Goal: Task Accomplishment & Management: Manage account settings

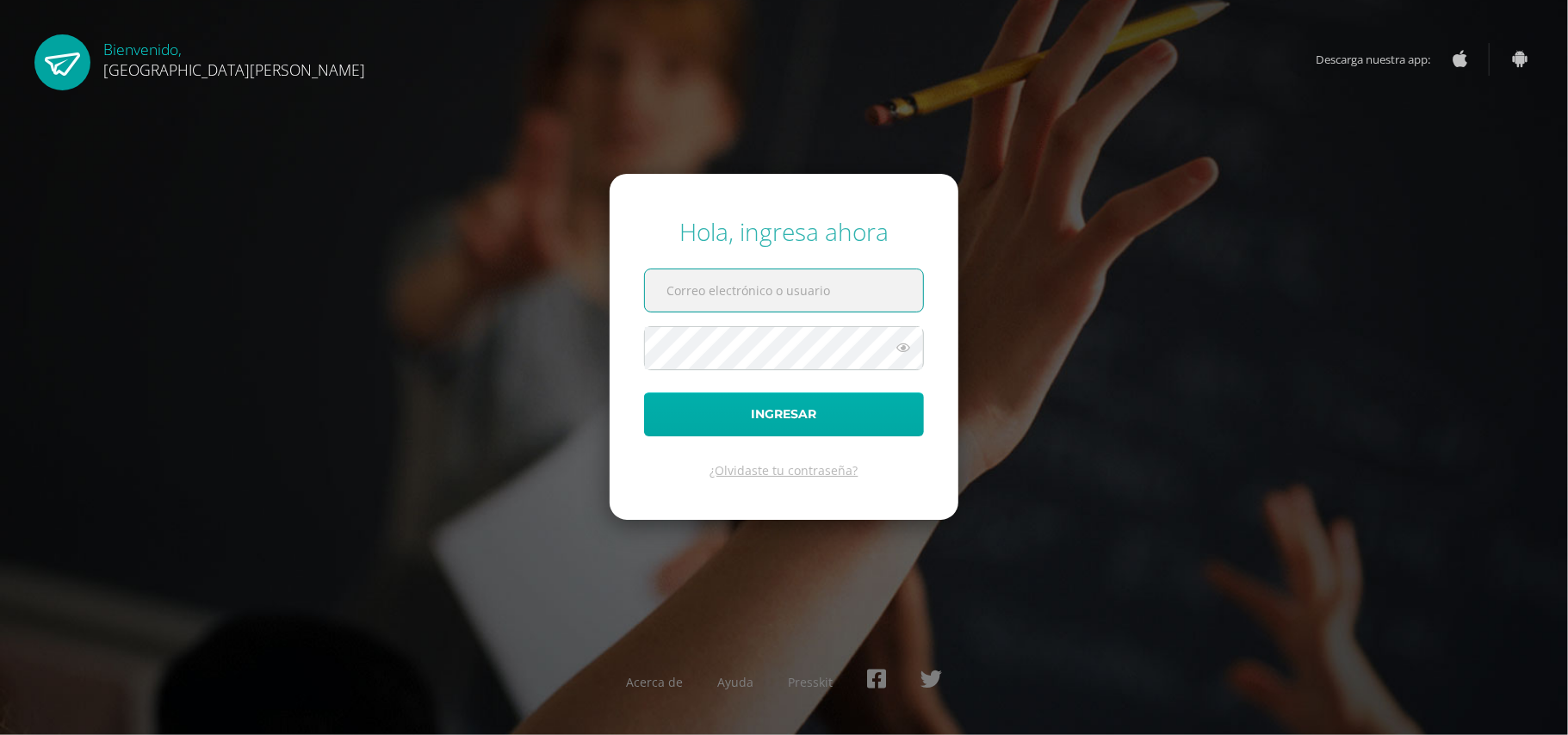
type input "valeriaalmeda@colegiomontemaria.edu.gt"
click at [783, 403] on button "Ingresar" at bounding box center [784, 414] width 280 height 44
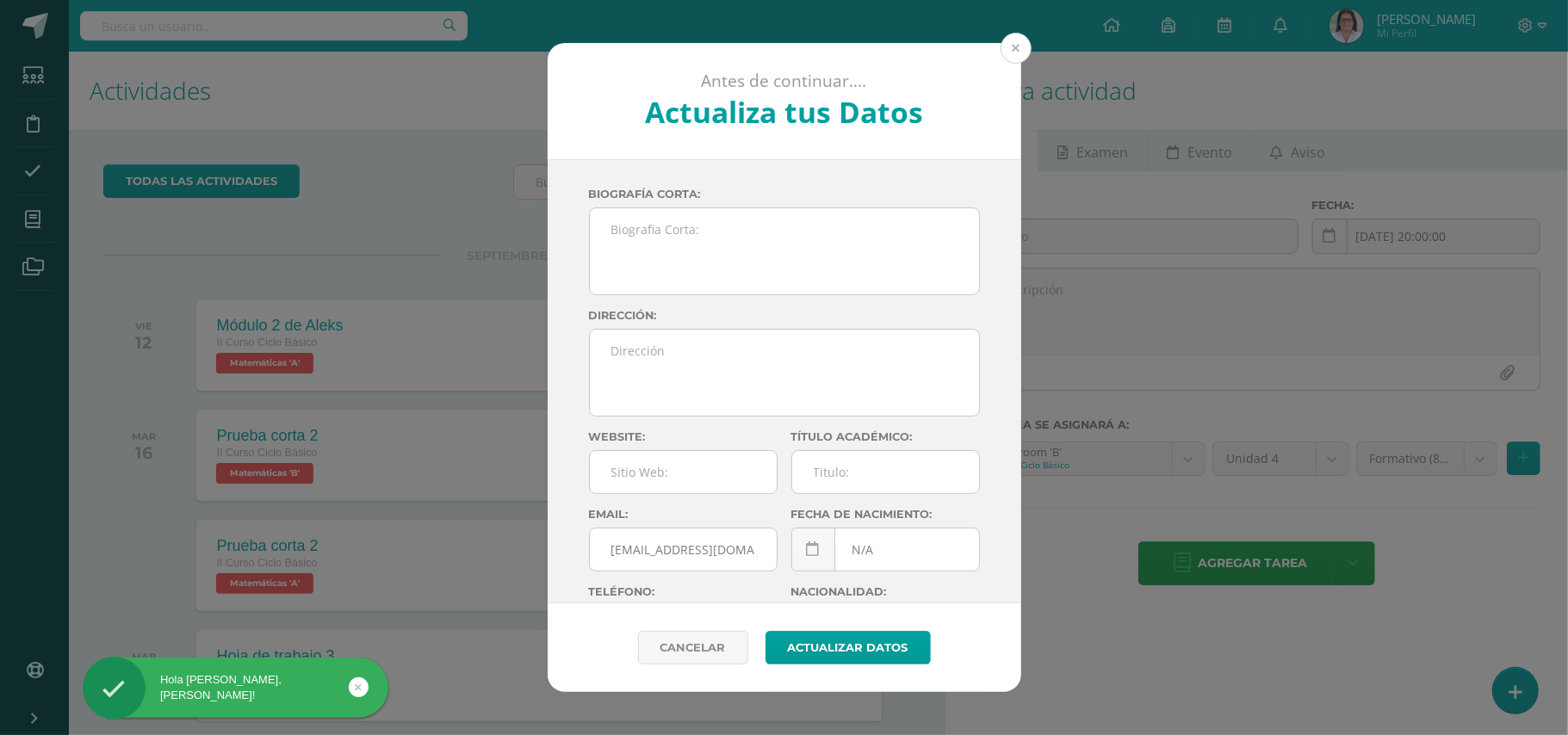
click at [1027, 42] on button at bounding box center [1016, 48] width 31 height 31
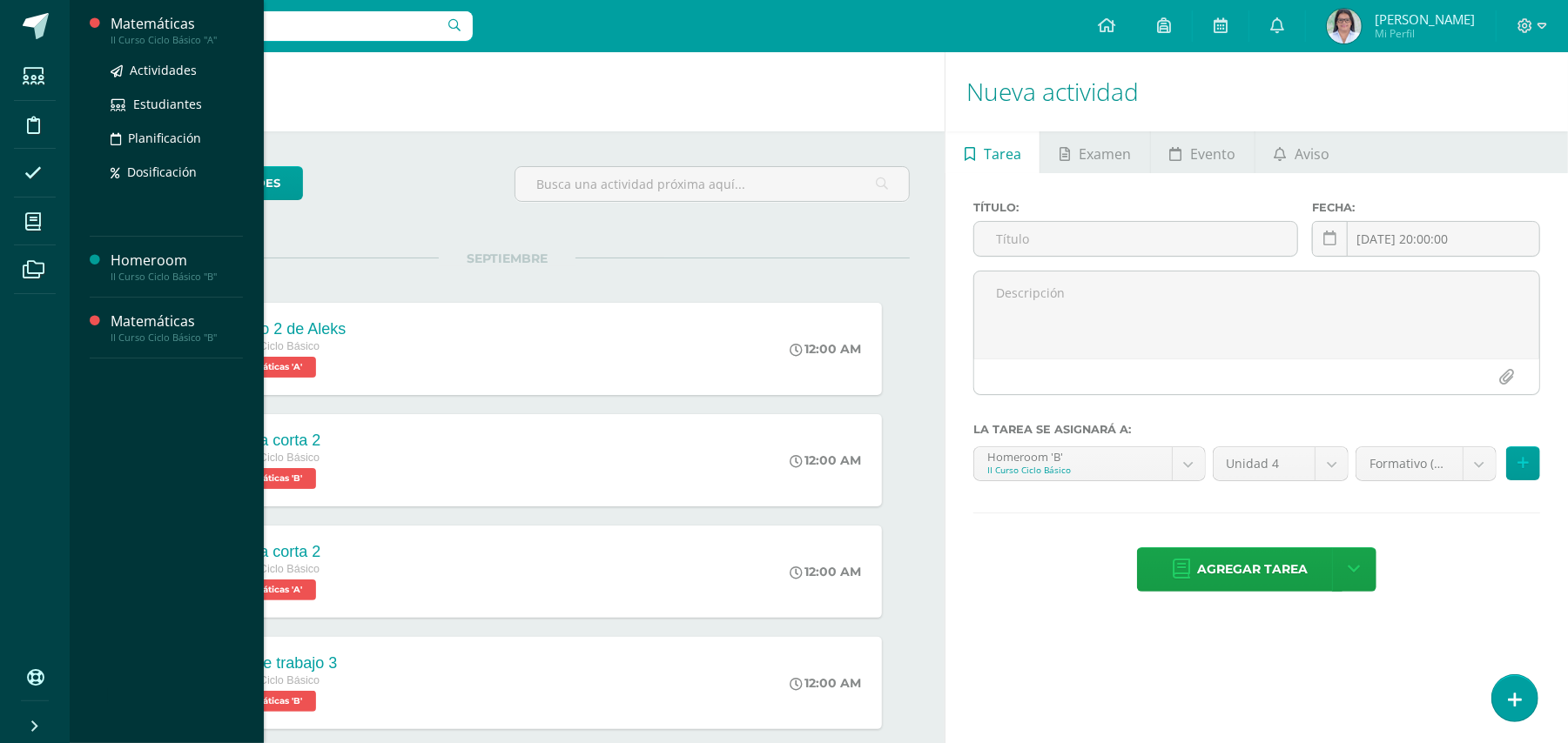
click at [178, 57] on div "Actividades Estudiantes Planificación Dosificación" at bounding box center [177, 134] width 132 height 176
click at [178, 64] on span "Actividades" at bounding box center [163, 70] width 67 height 17
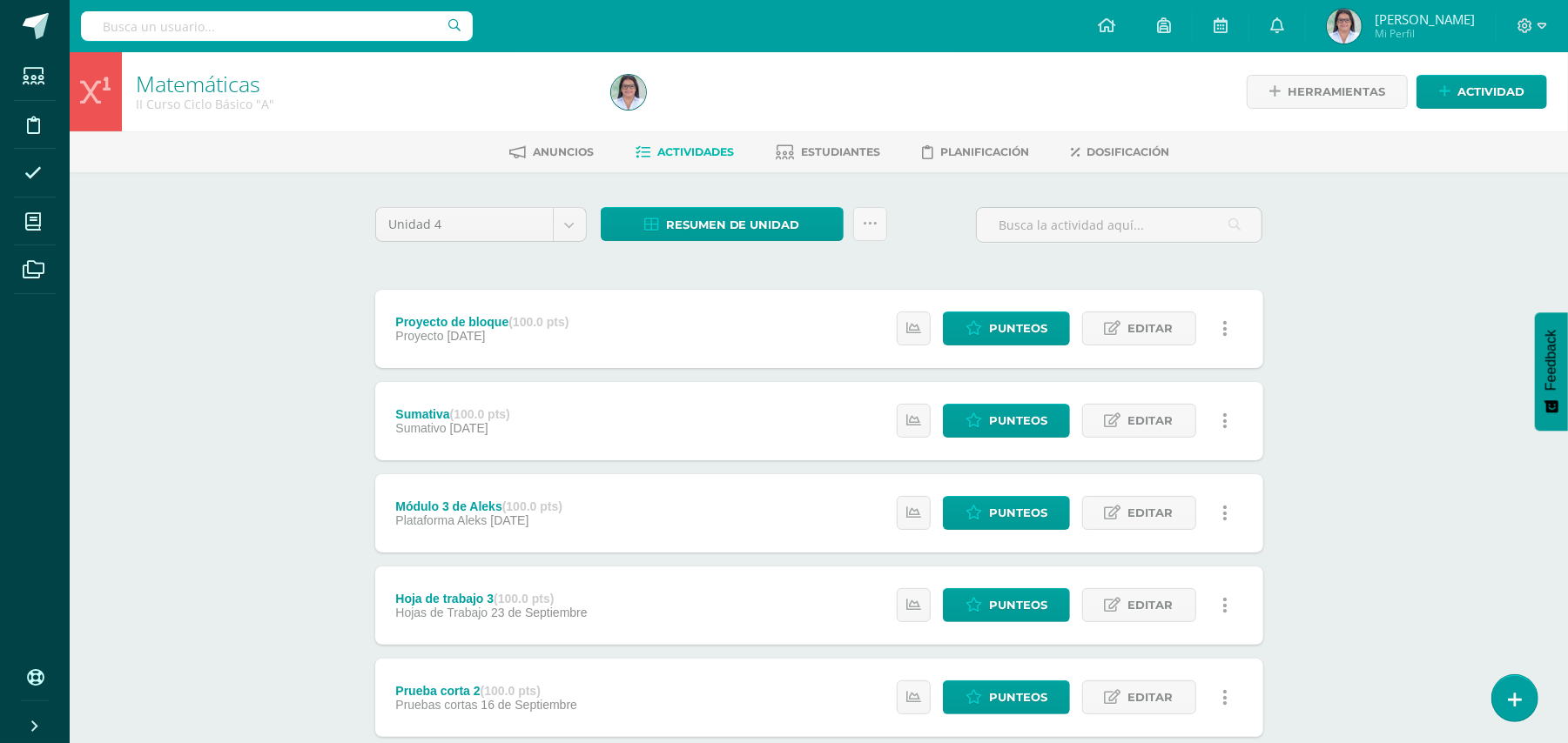
scroll to position [562, 0]
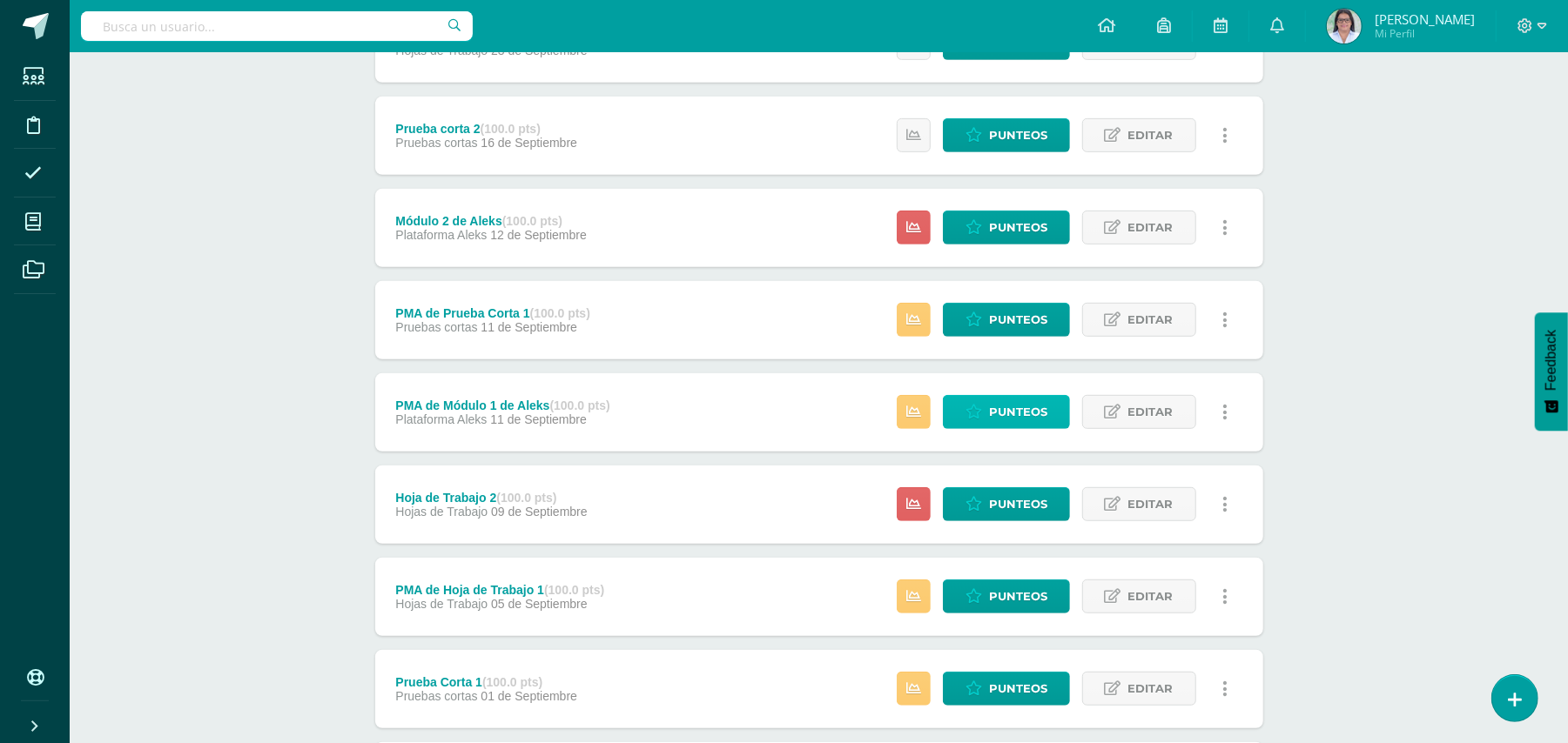
click at [1021, 402] on span "Punteos" at bounding box center [1018, 412] width 58 height 32
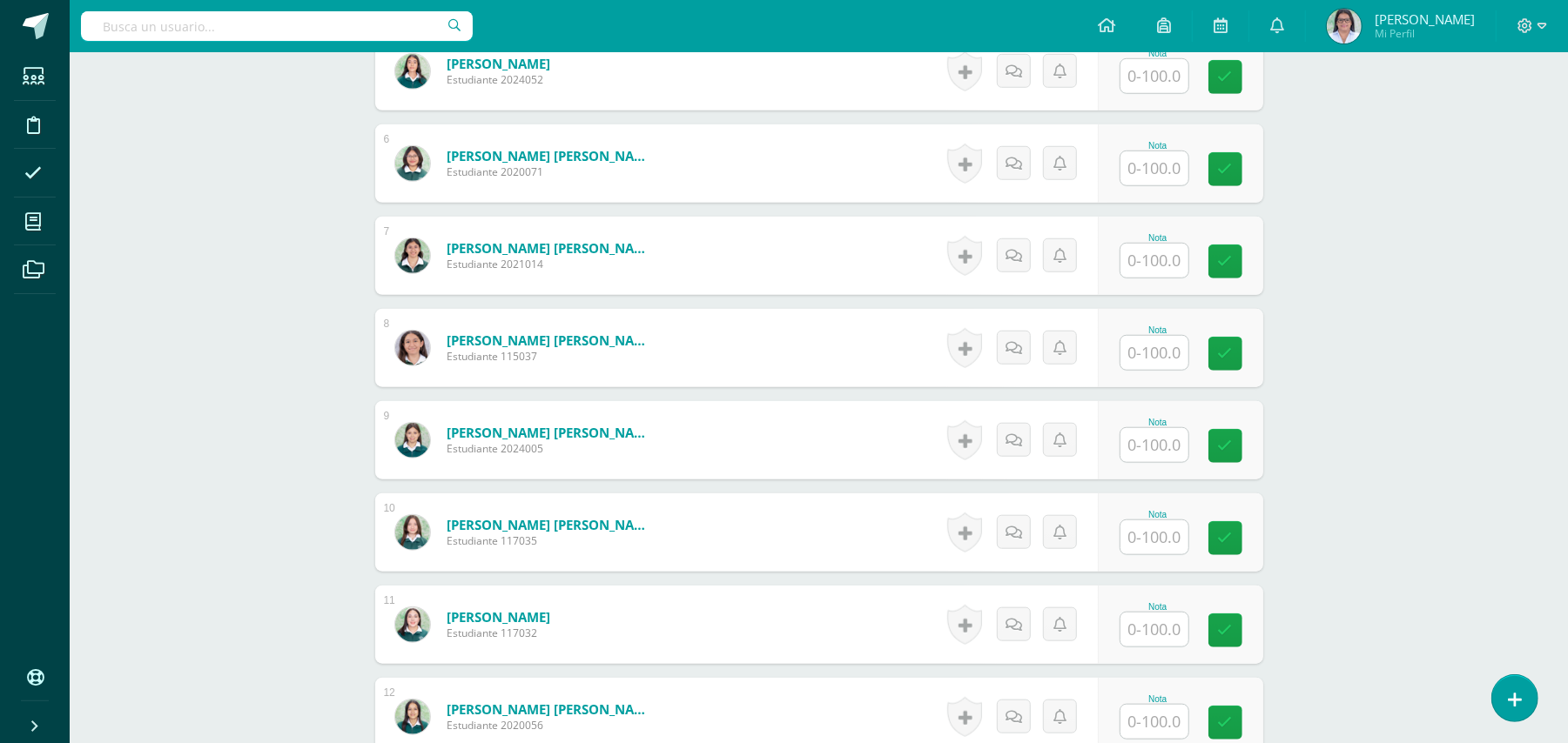
scroll to position [790, 0]
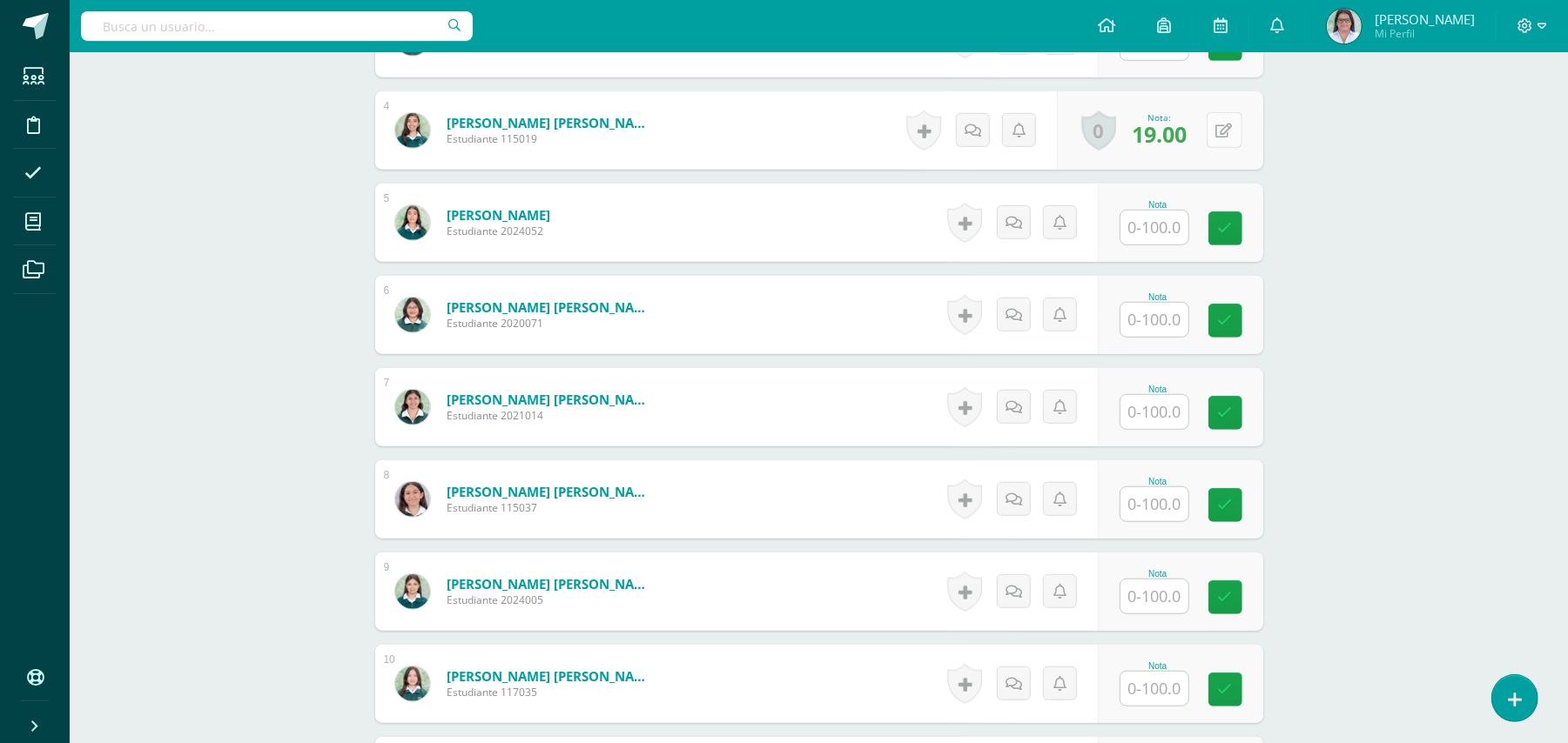
click at [1227, 140] on button at bounding box center [1225, 130] width 36 height 36
type input "54"
click at [1184, 137] on icon at bounding box center [1190, 135] width 16 height 15
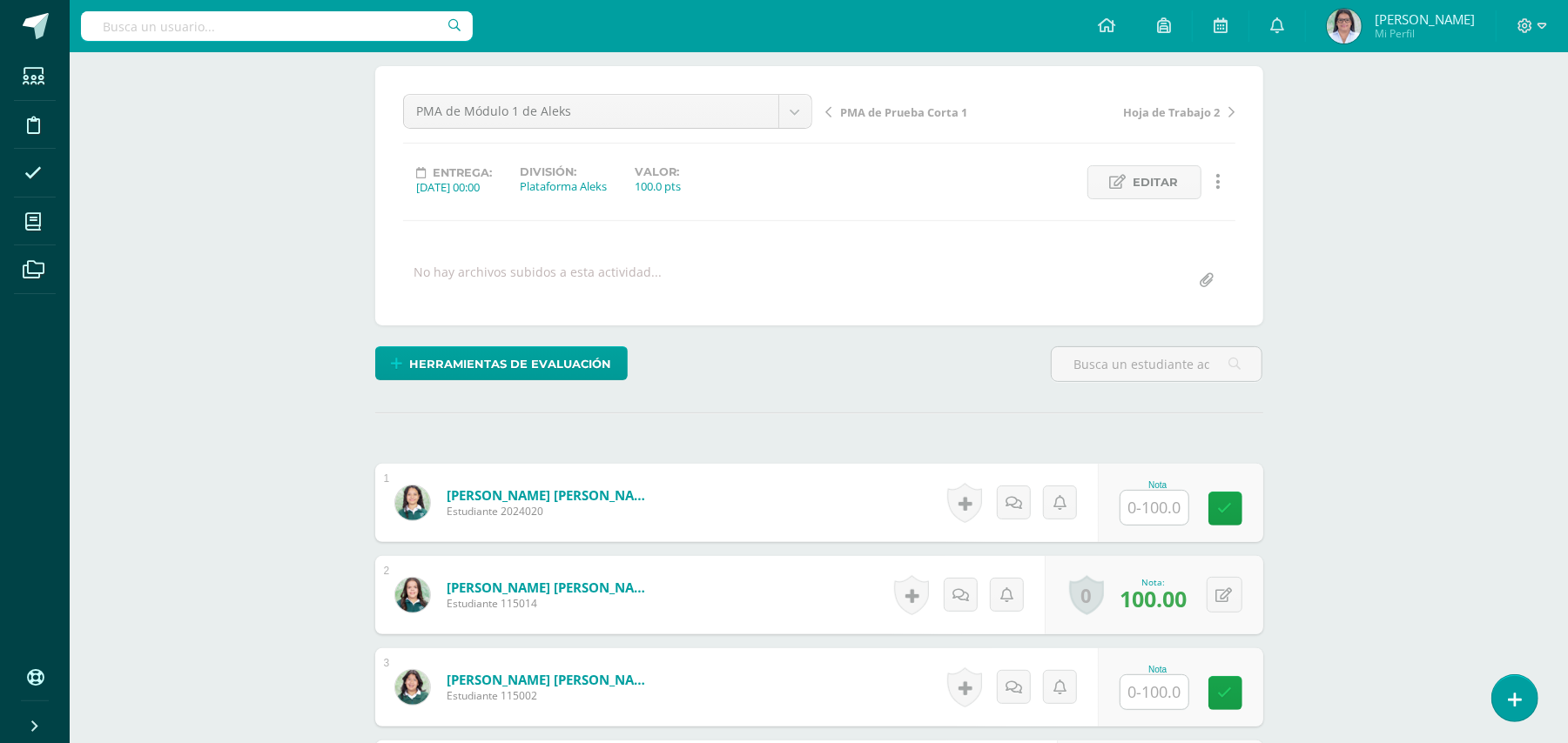
scroll to position [0, 0]
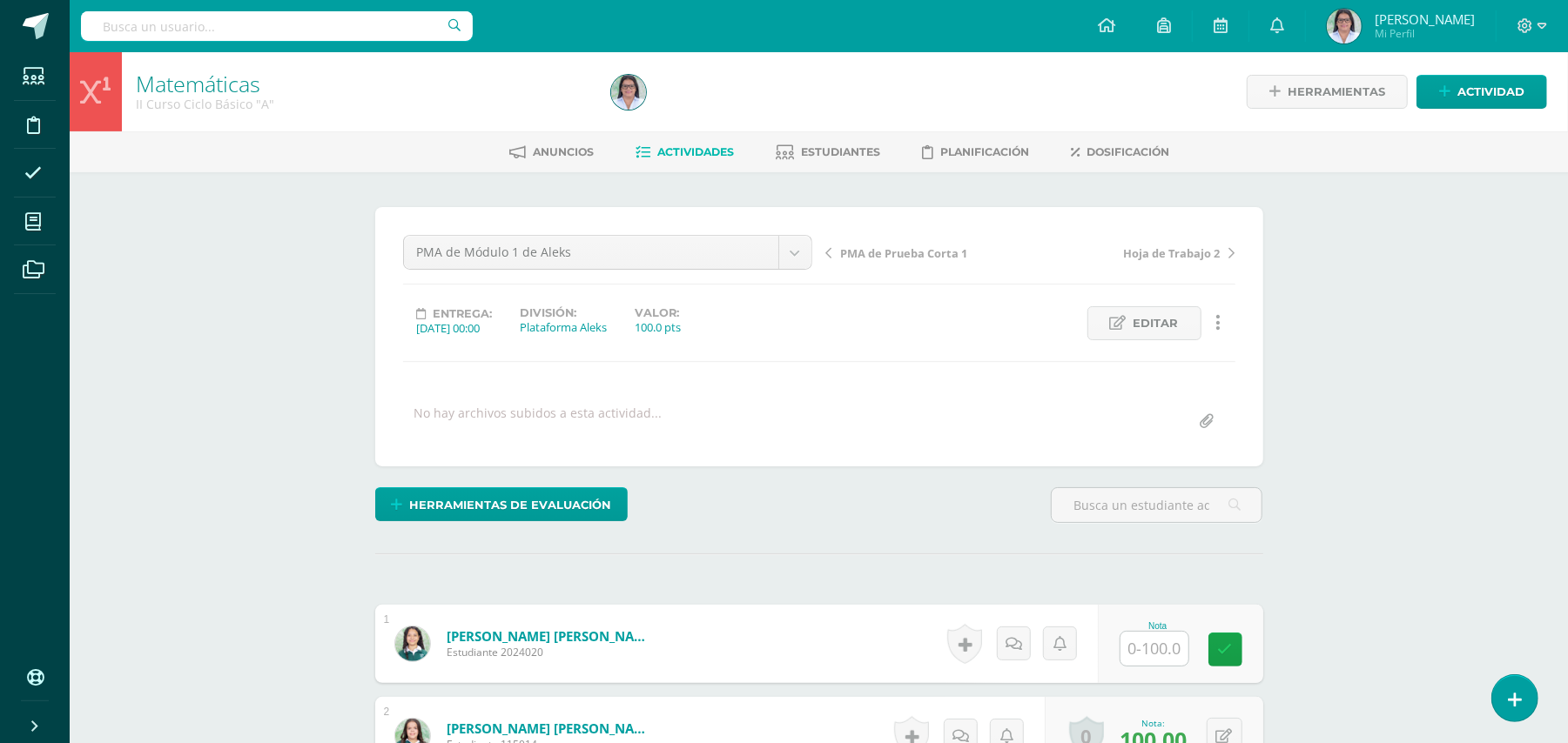
click at [729, 160] on link "Actividades" at bounding box center [685, 152] width 98 height 28
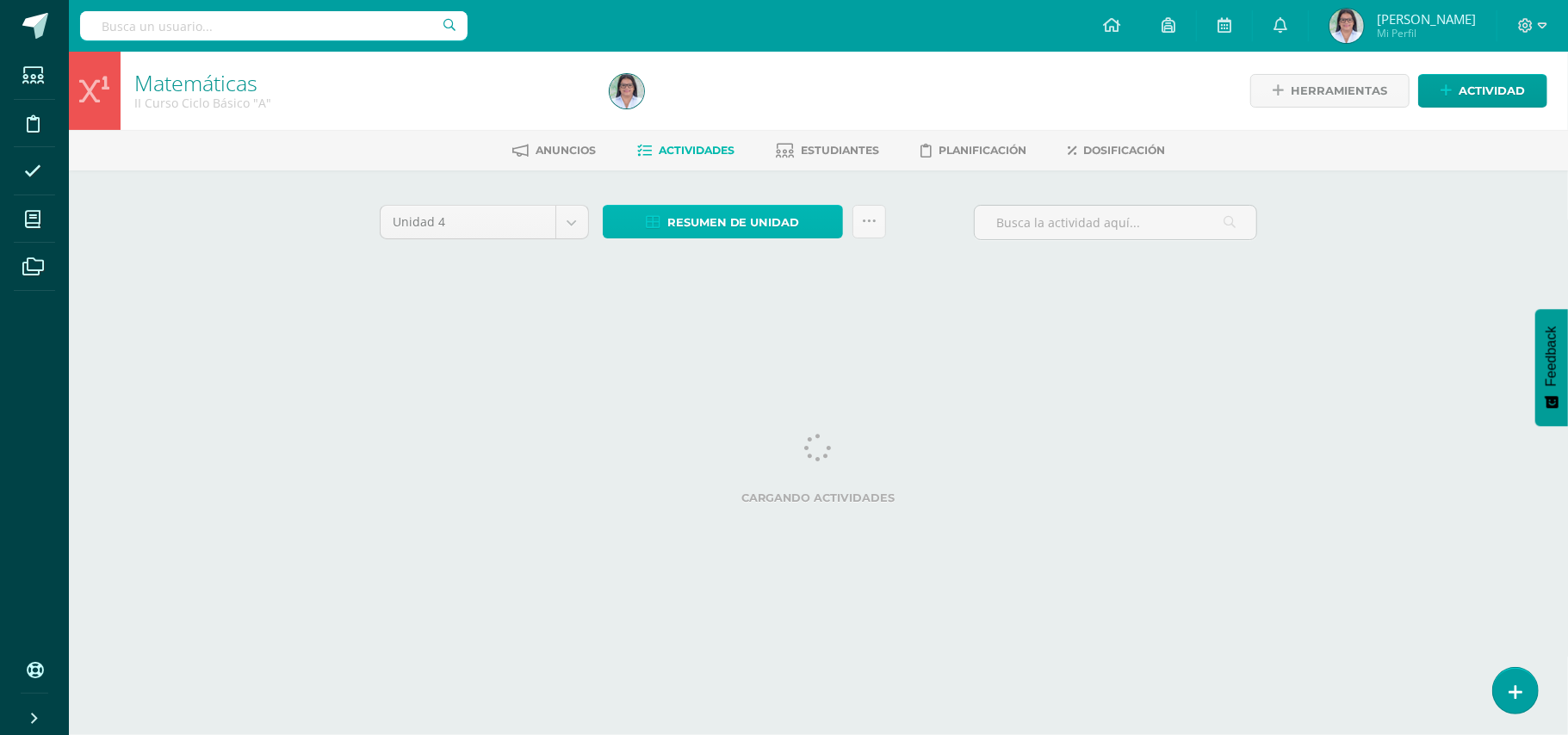
click at [762, 218] on span "Resumen de unidad" at bounding box center [734, 223] width 133 height 32
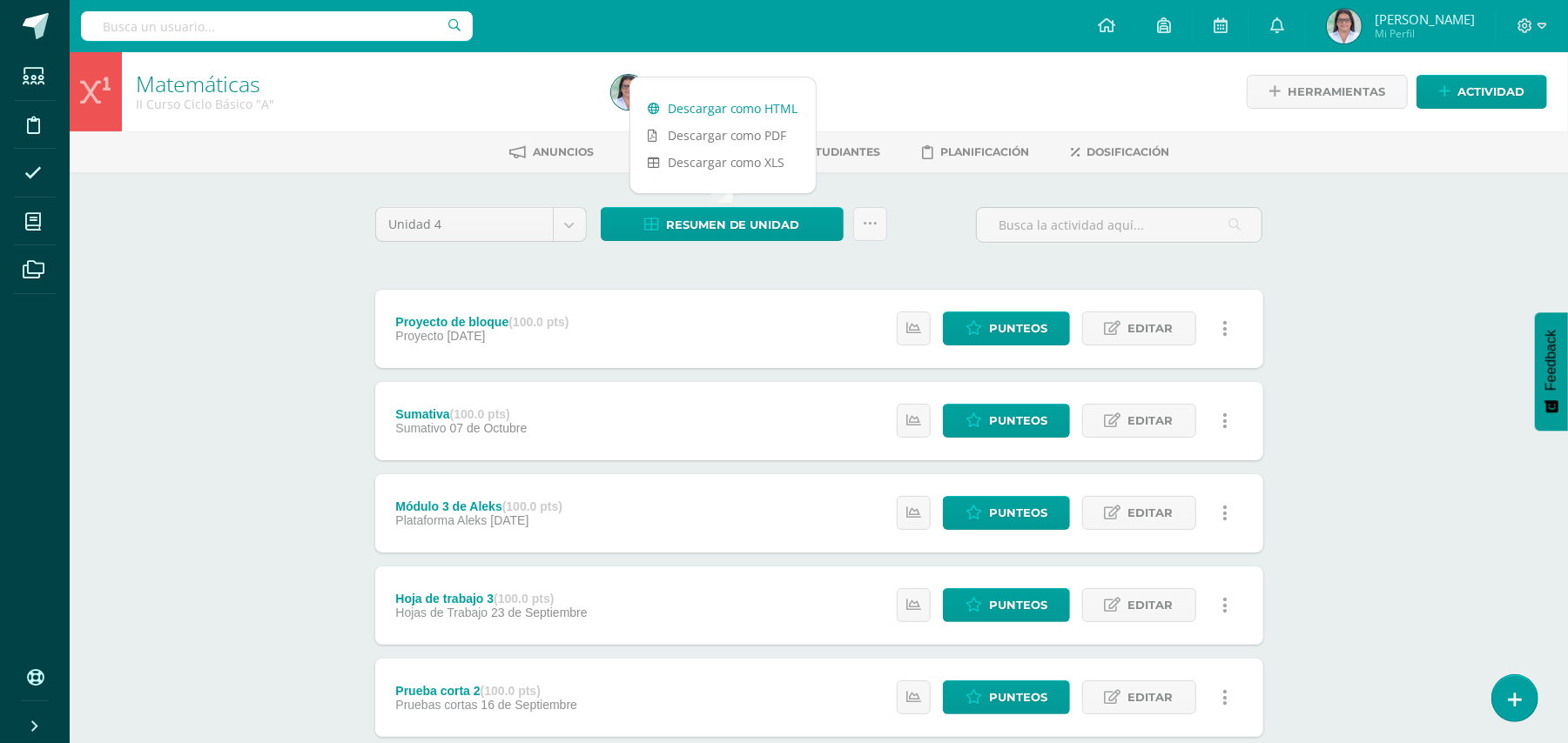
click at [750, 103] on link "Descargar como HTML" at bounding box center [723, 108] width 186 height 27
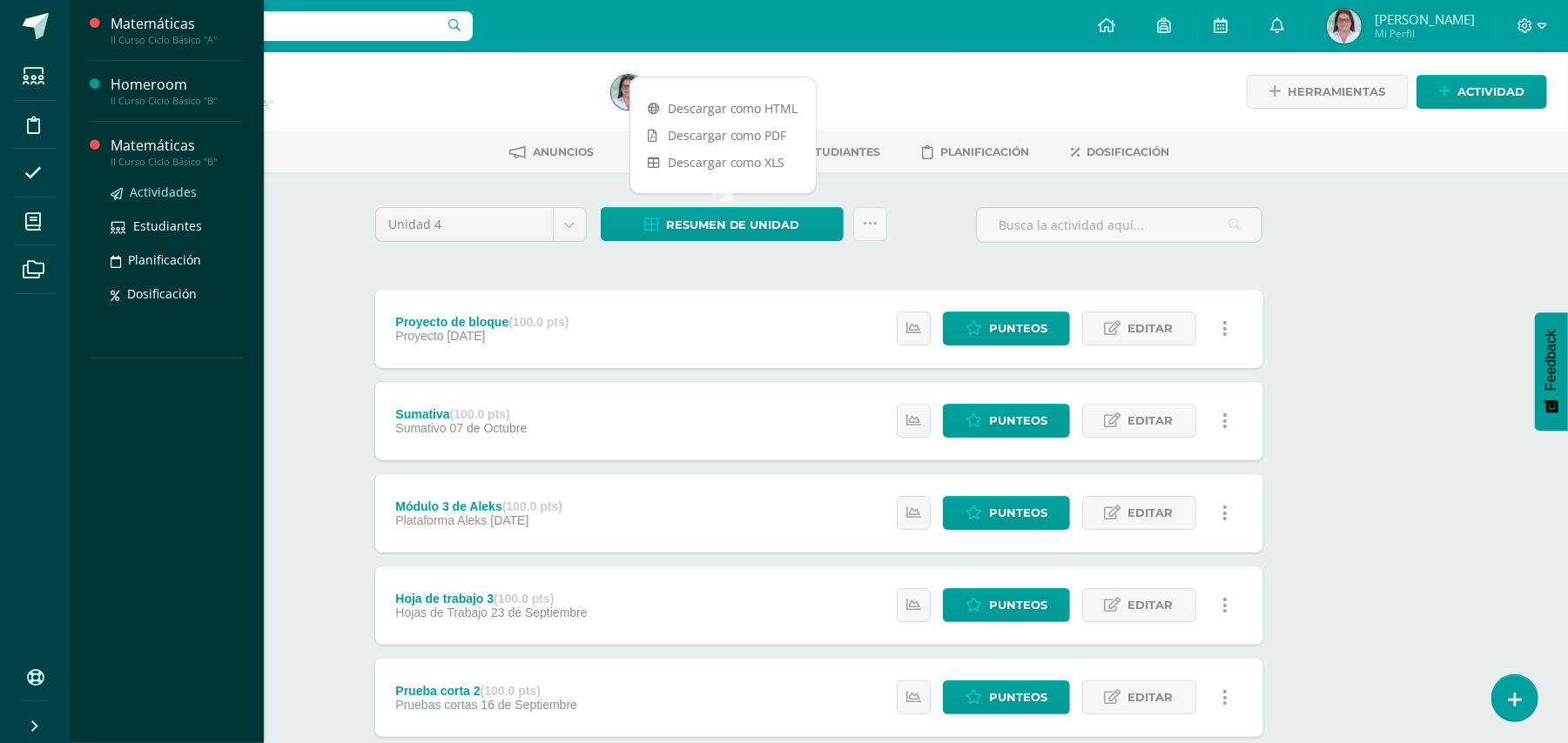
click at [167, 182] on link "Actividades" at bounding box center [177, 192] width 132 height 20
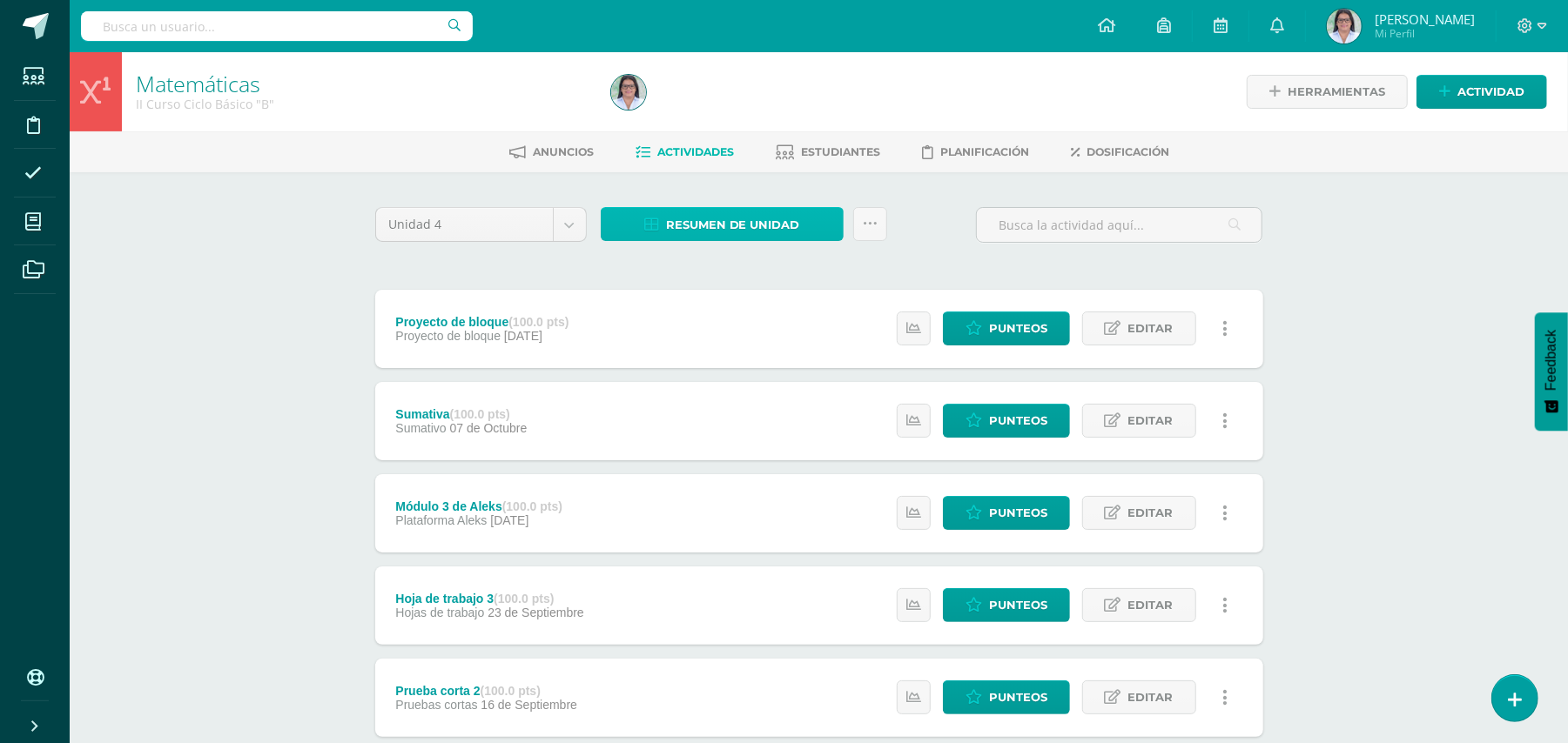
click at [770, 220] on span "Resumen de unidad" at bounding box center [733, 225] width 134 height 32
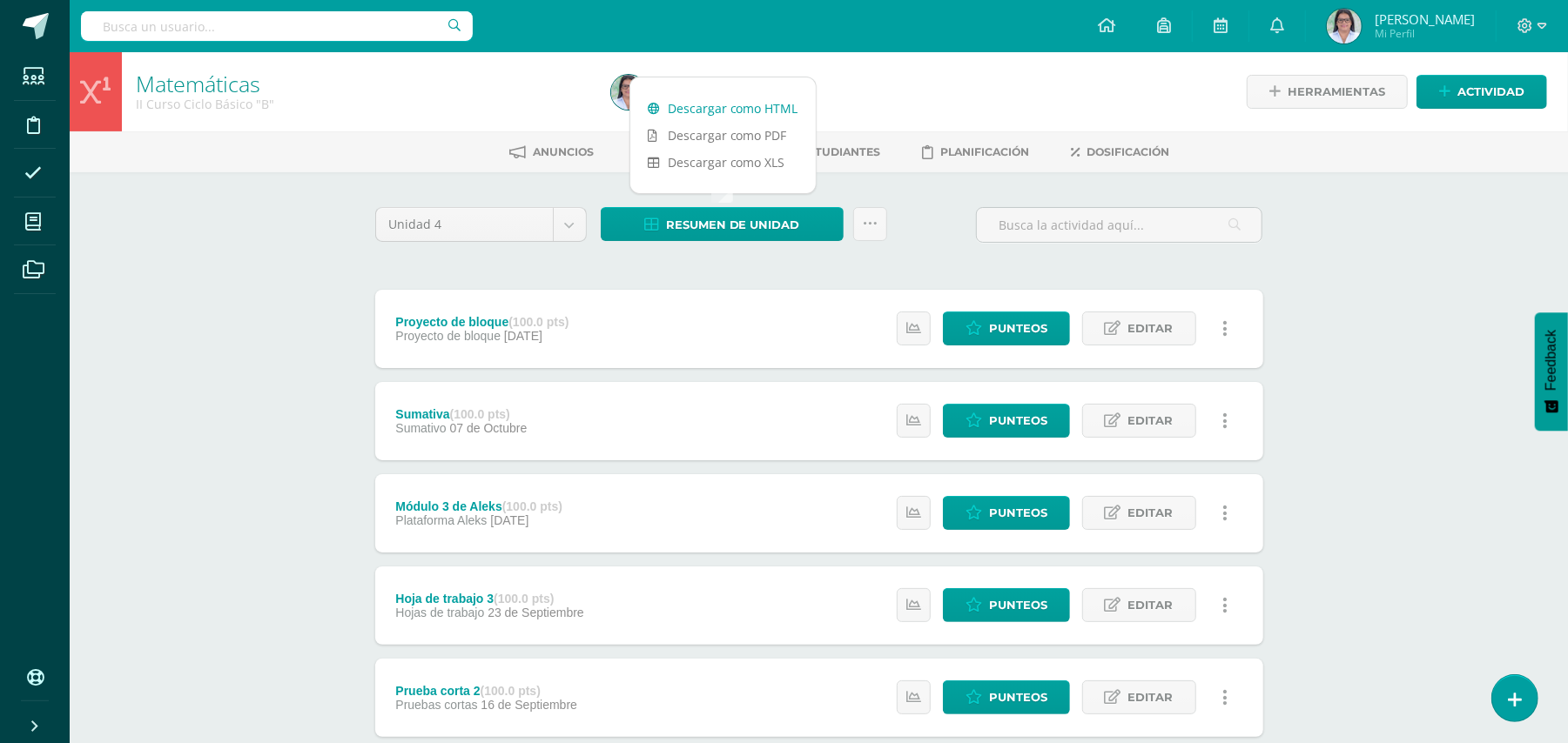
click at [749, 108] on link "Descargar como HTML" at bounding box center [723, 108] width 186 height 27
click at [1373, 206] on div "Matemáticas II Curso Ciclo Básico "B" Herramientas Detalle de asistencias Activ…" at bounding box center [818, 680] width 1498 height 1256
click at [1543, 17] on span at bounding box center [1531, 26] width 29 height 19
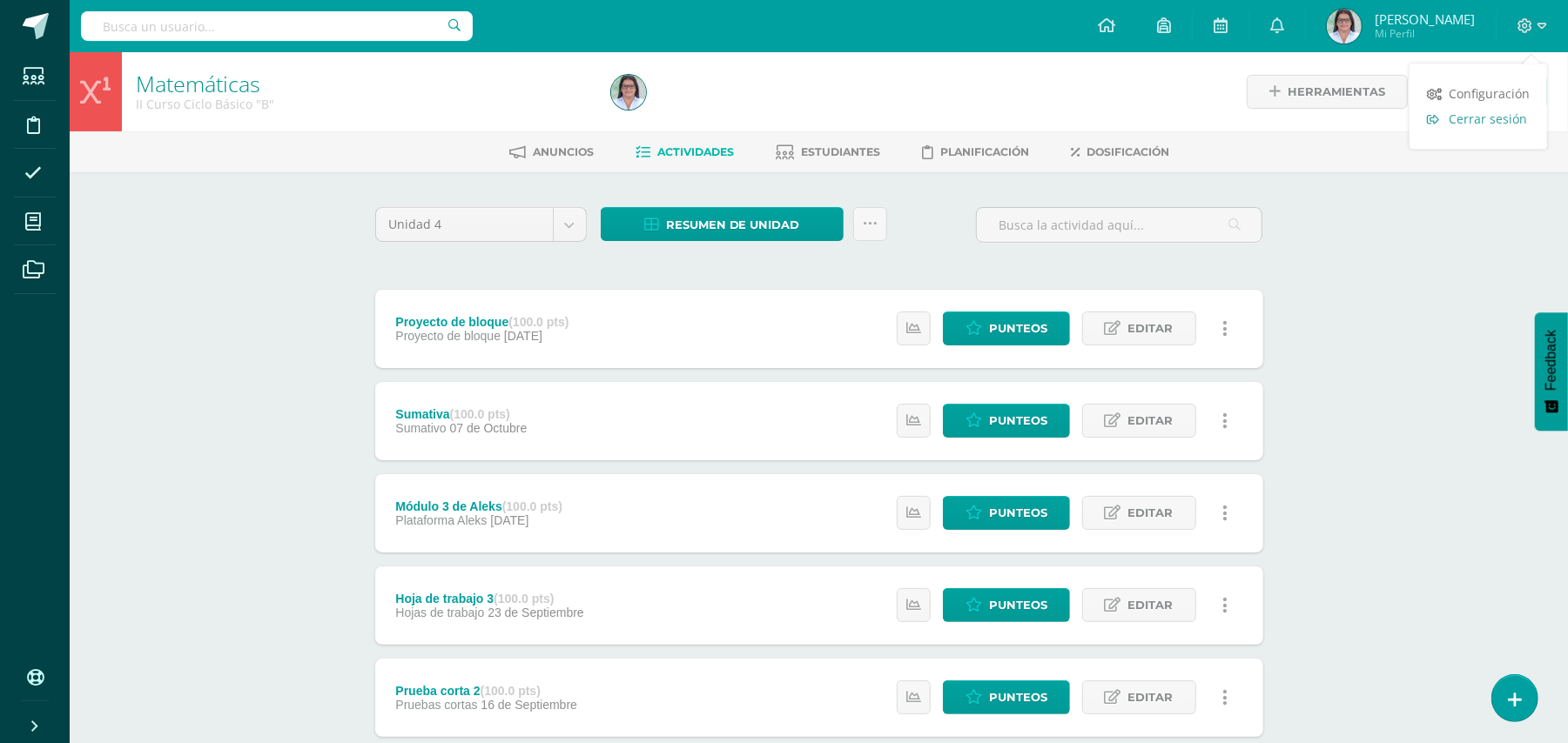
click at [1481, 116] on span "Cerrar sesión" at bounding box center [1488, 119] width 79 height 17
click at [1503, 119] on span "Cerrar sesión" at bounding box center [1488, 119] width 79 height 17
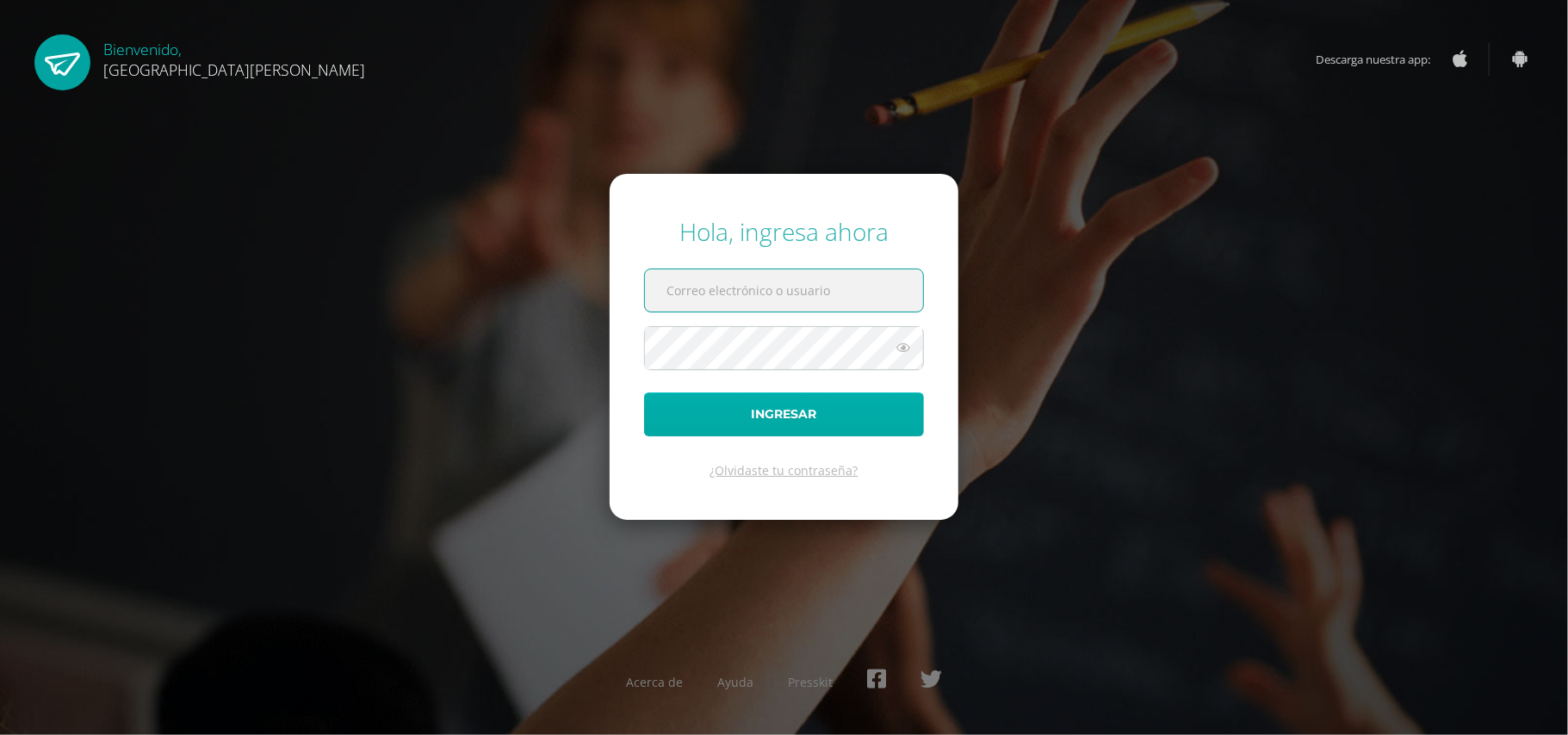
type input "[EMAIL_ADDRESS][DOMAIN_NAME]"
click at [789, 405] on button "Ingresar" at bounding box center [784, 414] width 280 height 44
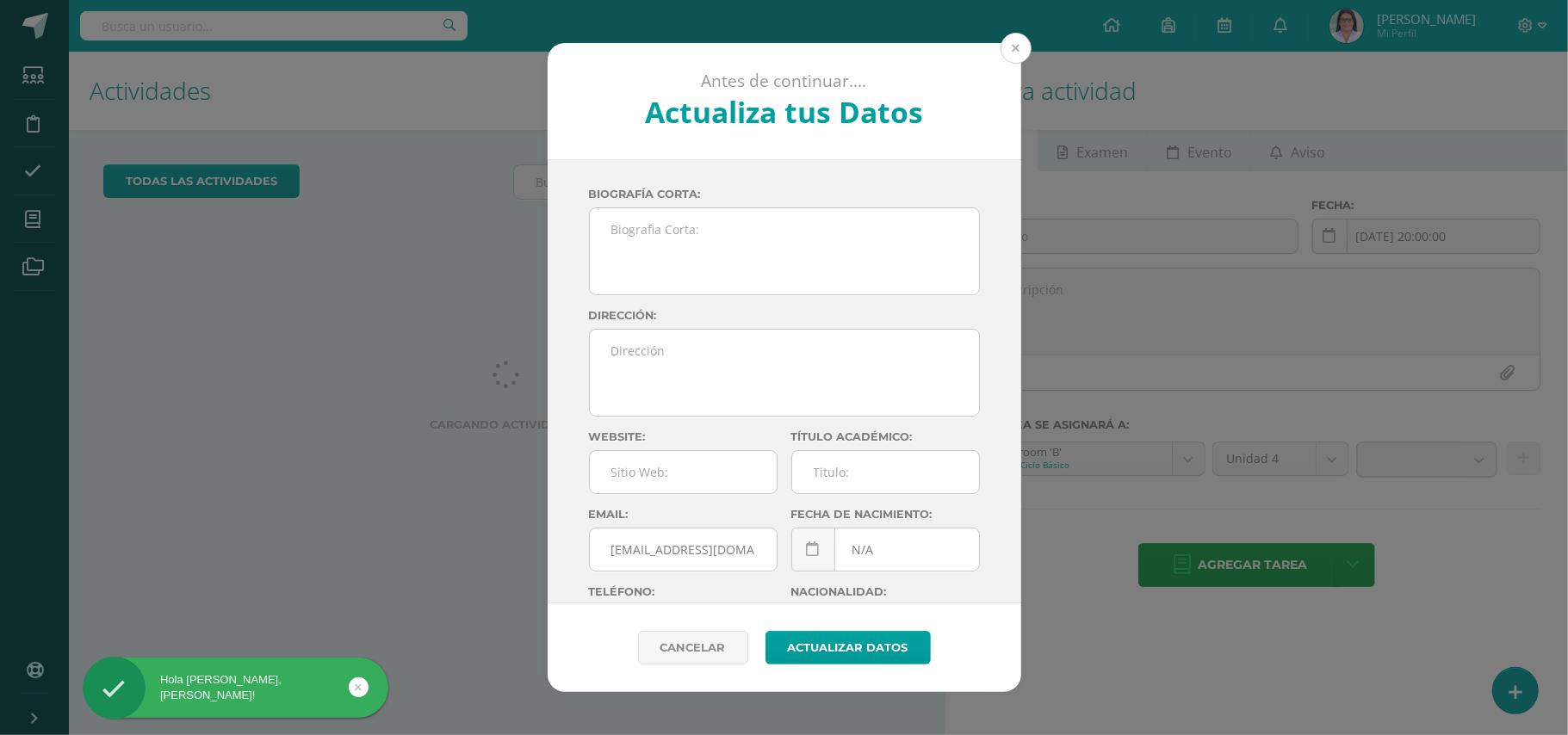
click at [1013, 49] on button at bounding box center [1016, 48] width 31 height 31
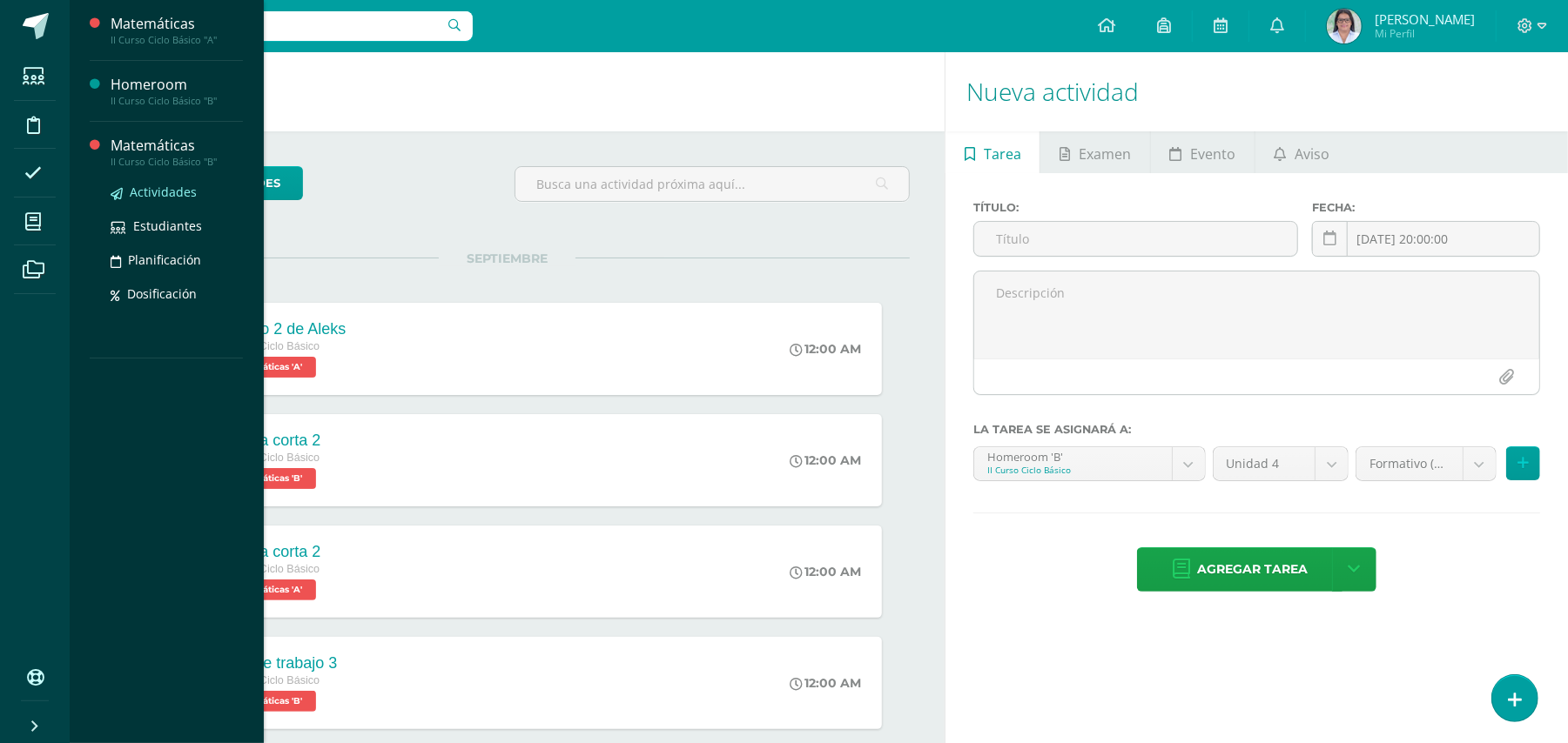
click at [182, 184] on span "Actividades" at bounding box center [163, 192] width 67 height 17
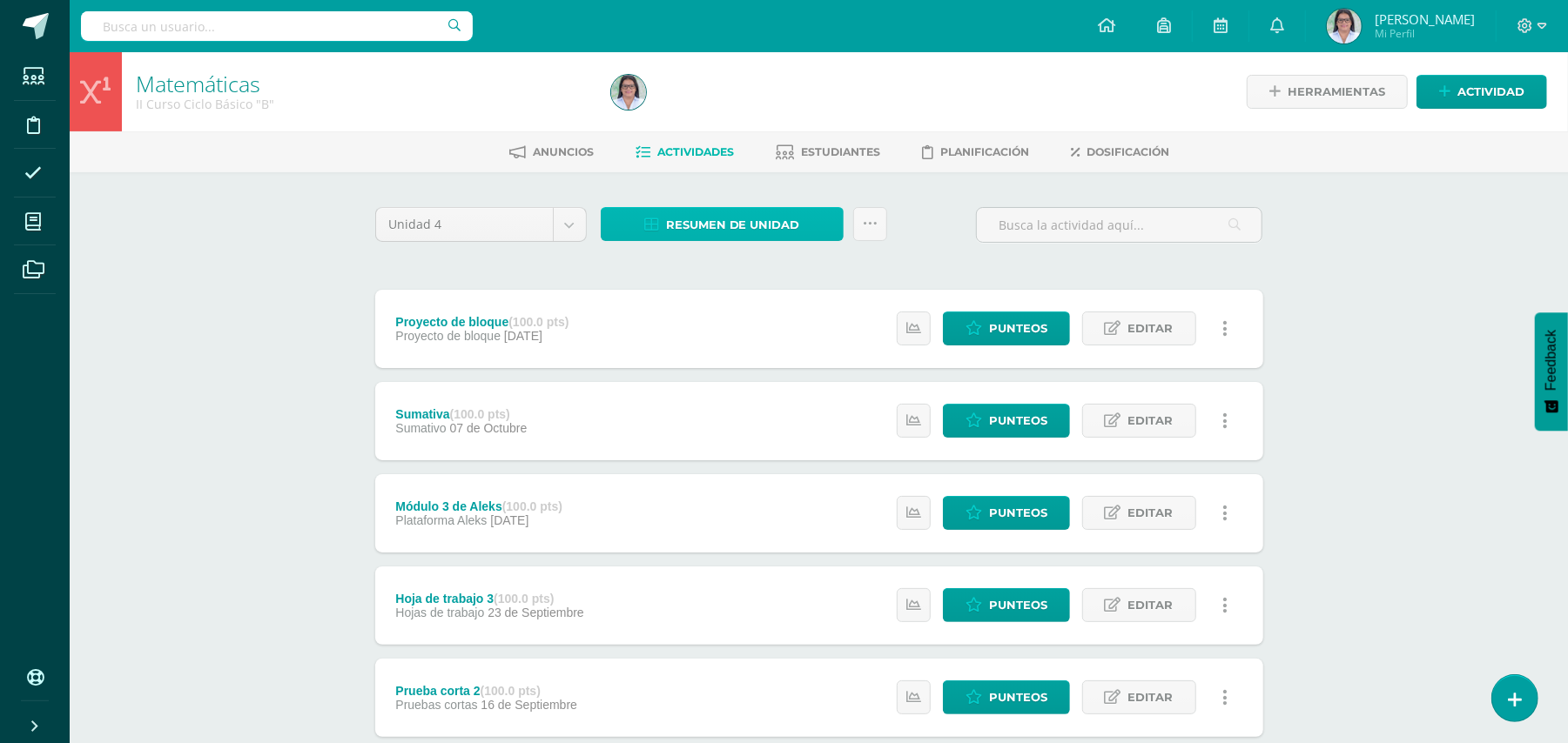
click at [680, 218] on span "Resumen de unidad" at bounding box center [733, 225] width 134 height 32
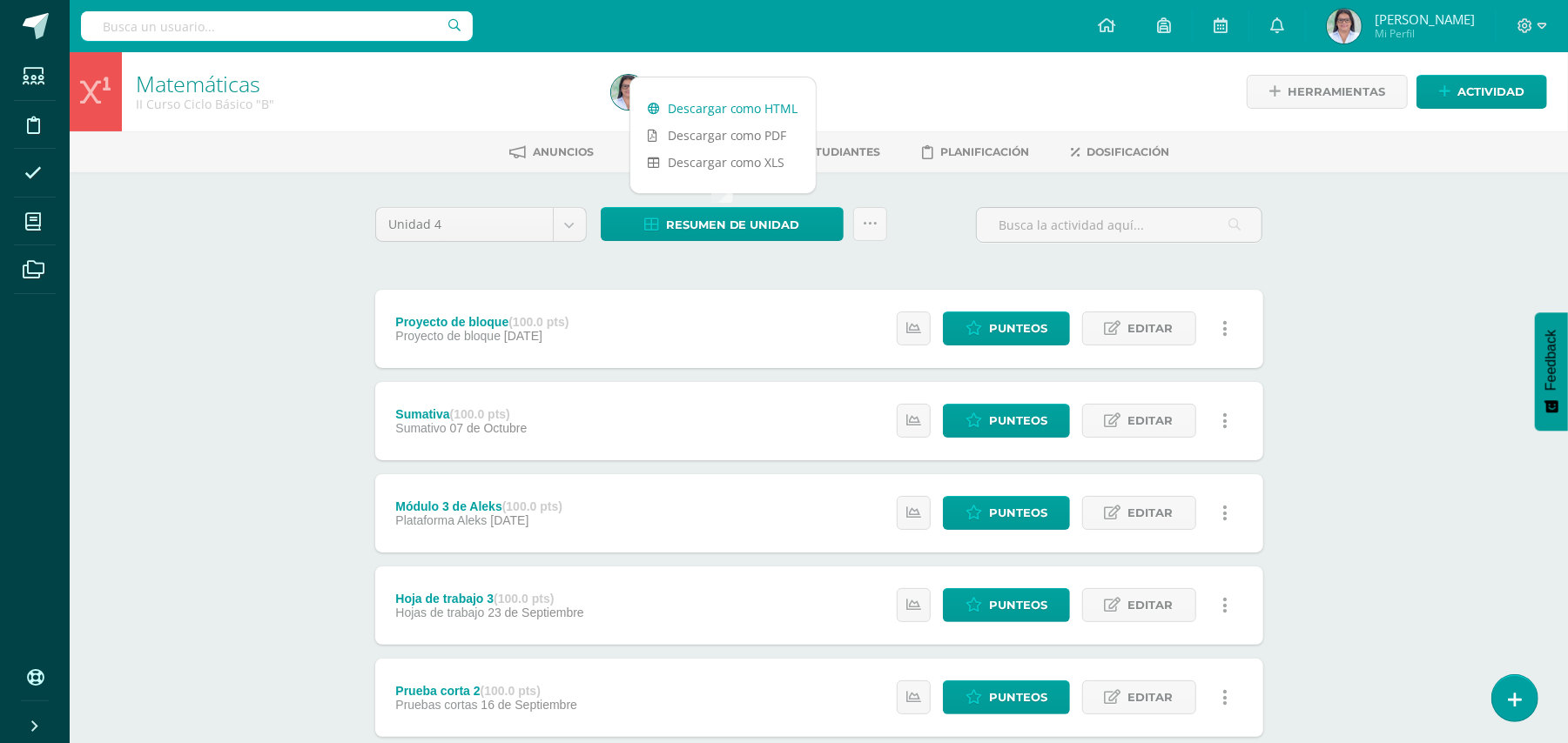
click at [700, 105] on link "Descargar como HTML" at bounding box center [723, 108] width 186 height 27
